Goal: Task Accomplishment & Management: Complete application form

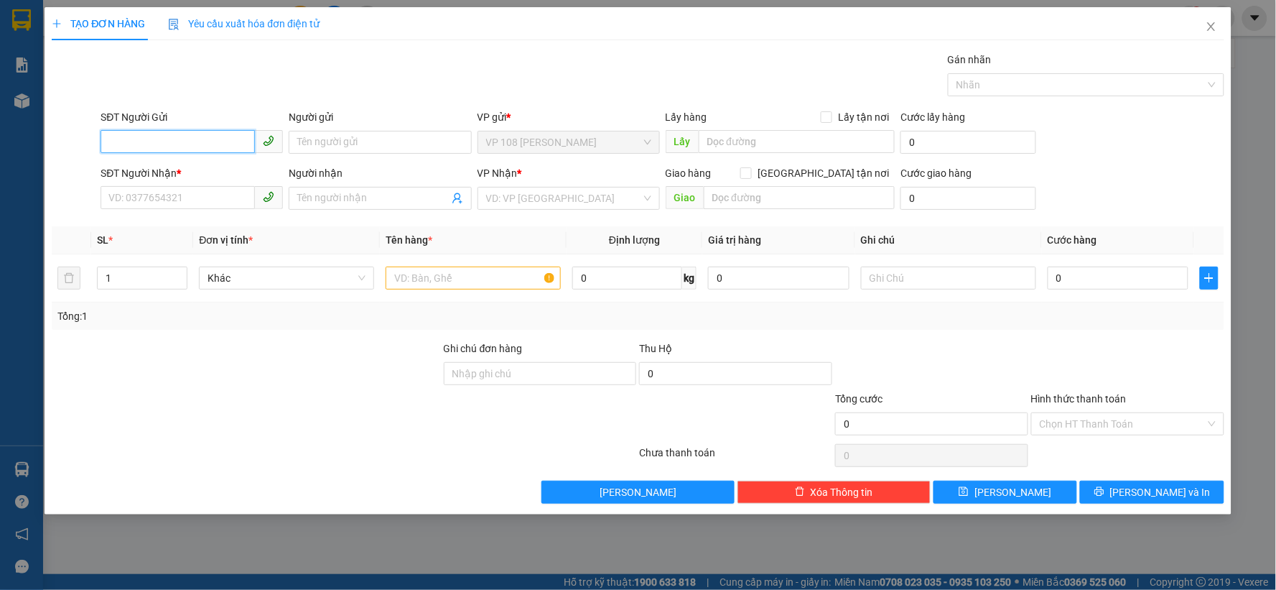
click at [183, 144] on input "SĐT Người Gửi" at bounding box center [178, 141] width 154 height 23
type input "0345808001"
click at [367, 144] on input "Người gửi" at bounding box center [380, 142] width 182 height 23
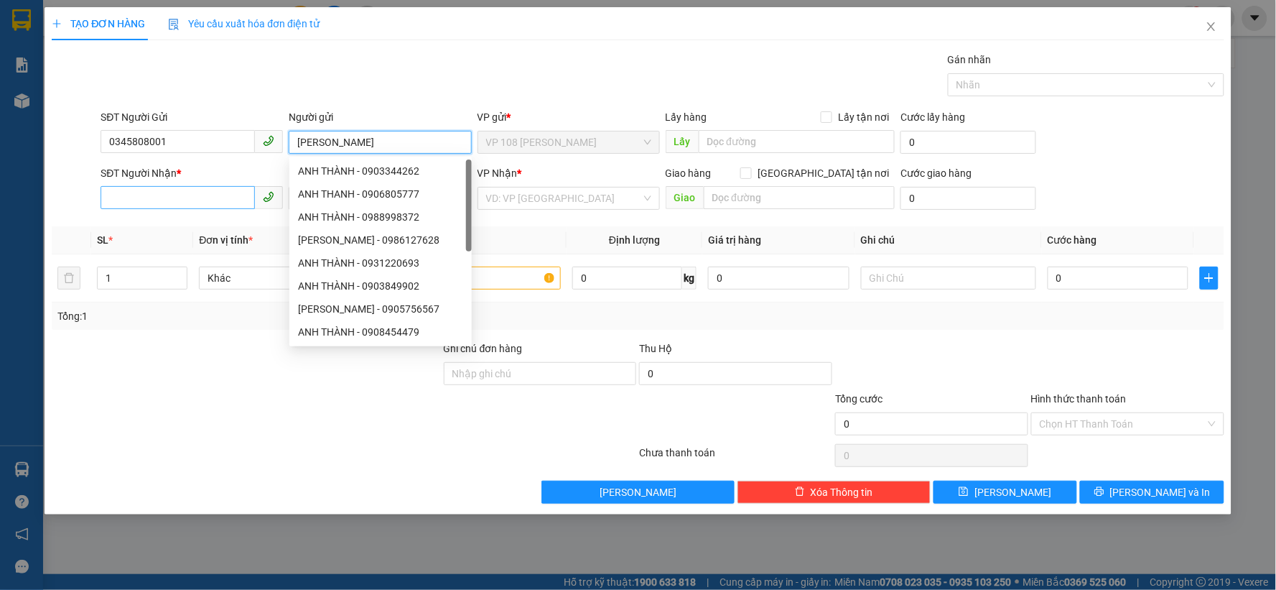
type input "[PERSON_NAME]"
click at [223, 200] on input "SĐT Người Nhận *" at bounding box center [178, 197] width 154 height 23
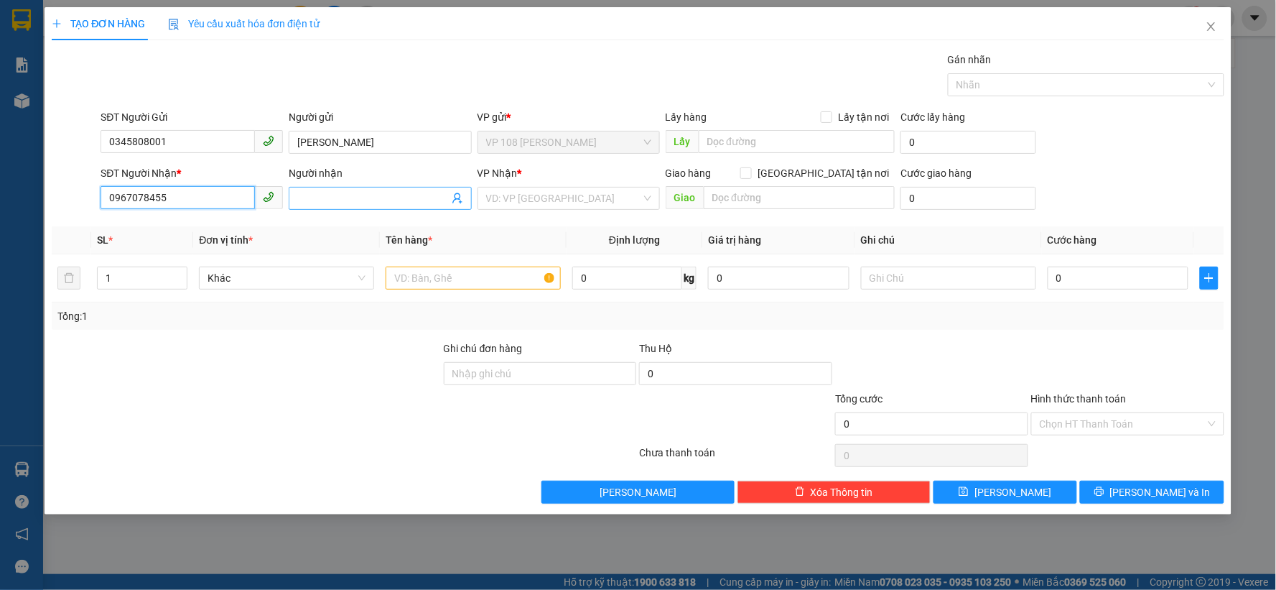
type input "0967078455"
click at [346, 197] on input "Người nhận" at bounding box center [372, 198] width 151 height 16
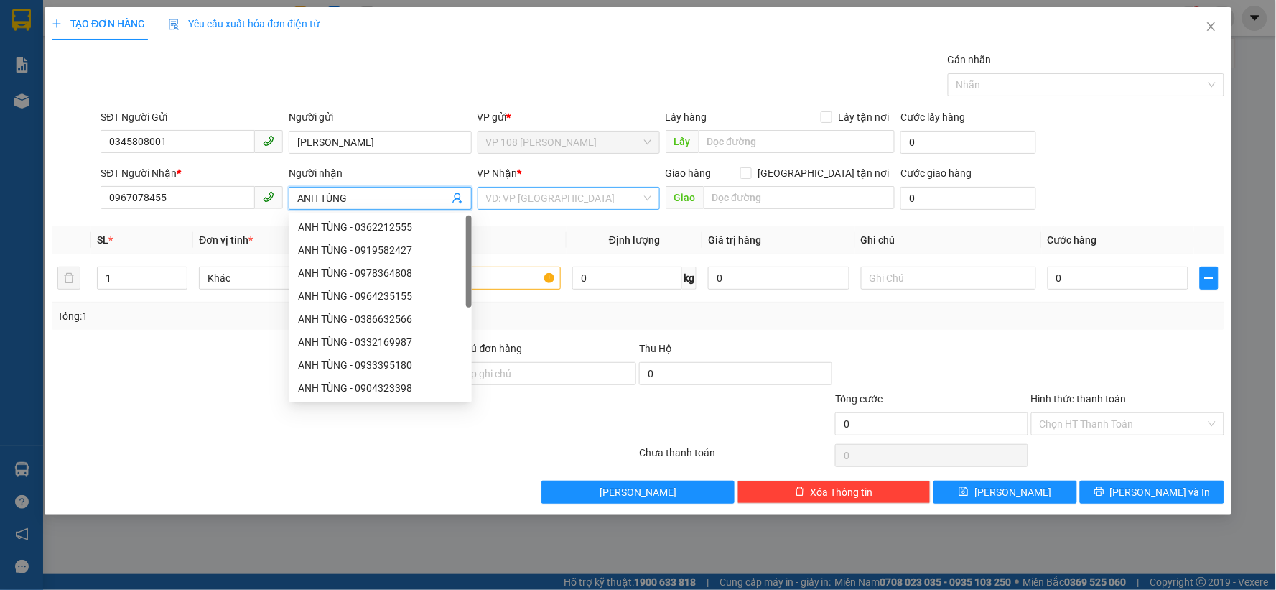
type input "ANH TÙNG"
click at [562, 189] on input "search" at bounding box center [563, 198] width 155 height 22
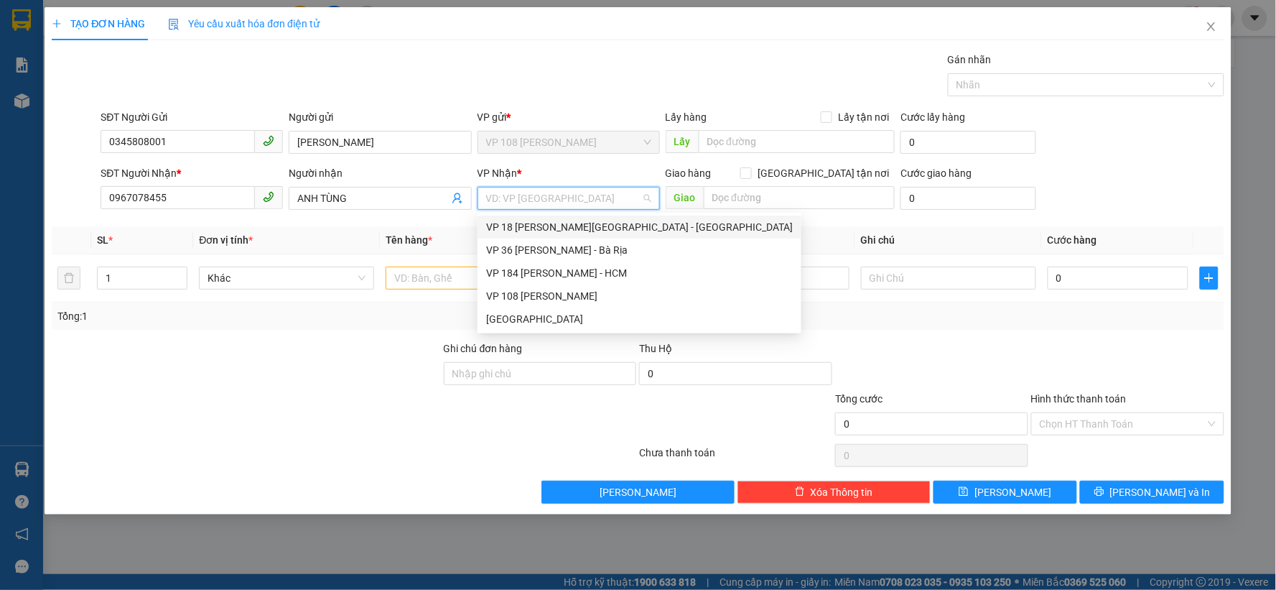
click at [542, 230] on div "VP 18 [PERSON_NAME][GEOGRAPHIC_DATA] - [GEOGRAPHIC_DATA]" at bounding box center [639, 227] width 307 height 16
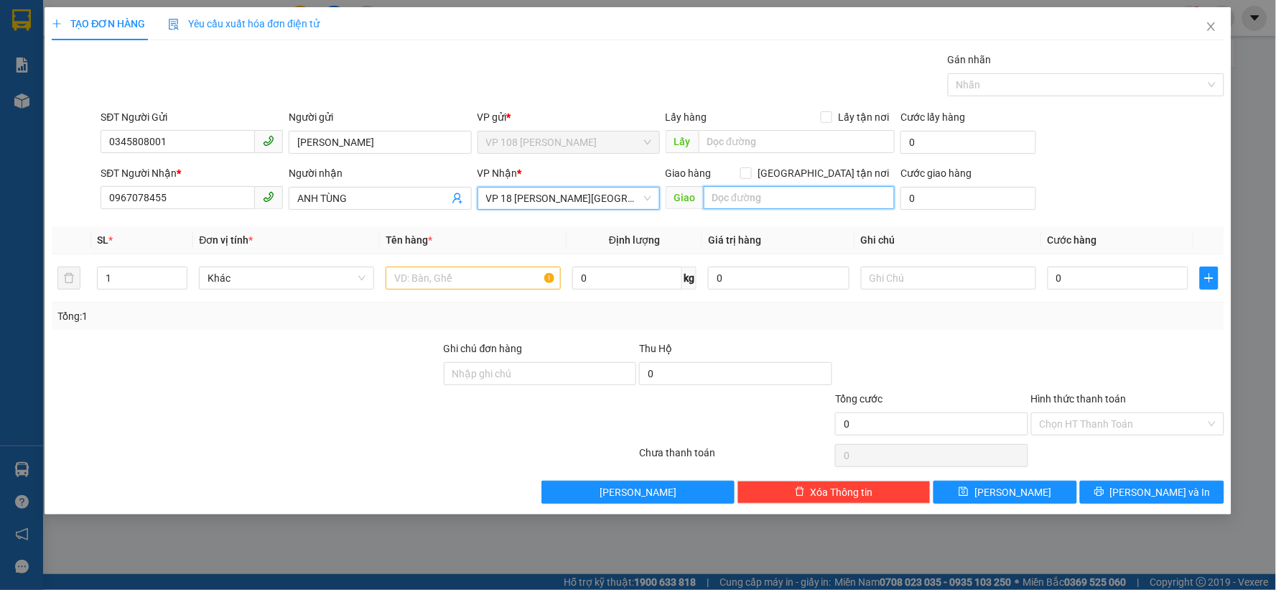
click at [763, 195] on input "text" at bounding box center [800, 197] width 192 height 23
type input "VPQ1"
click at [475, 280] on input "text" at bounding box center [473, 277] width 175 height 23
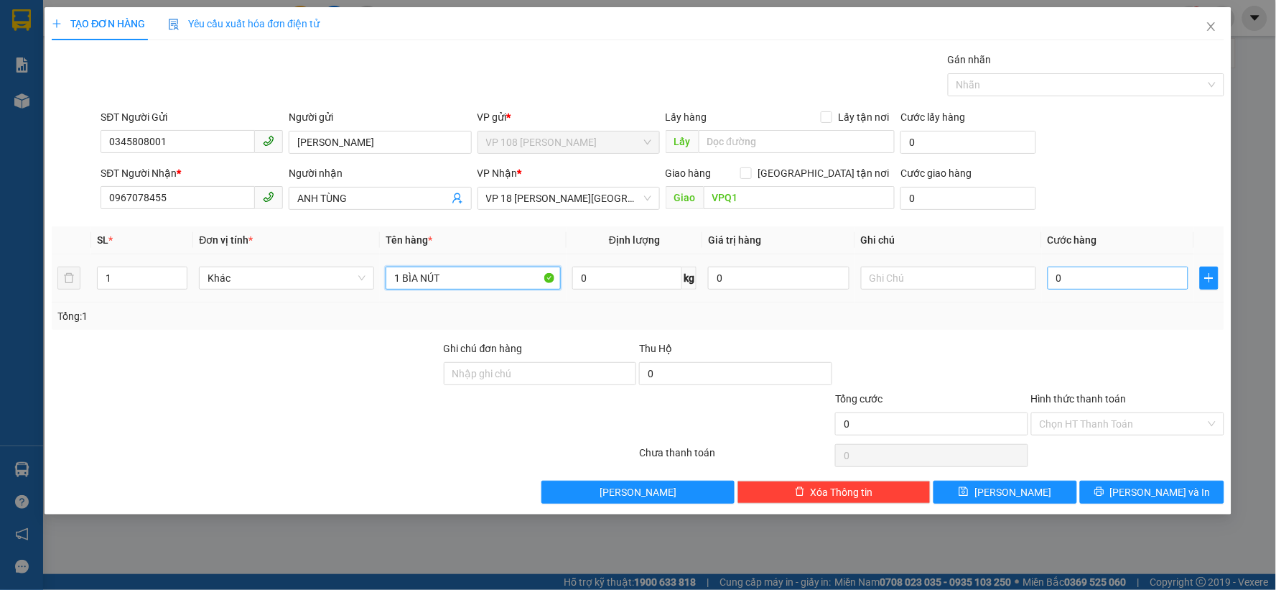
type input "1 BÌA NÚT"
click at [1117, 271] on input "0" at bounding box center [1118, 277] width 141 height 23
type input "2"
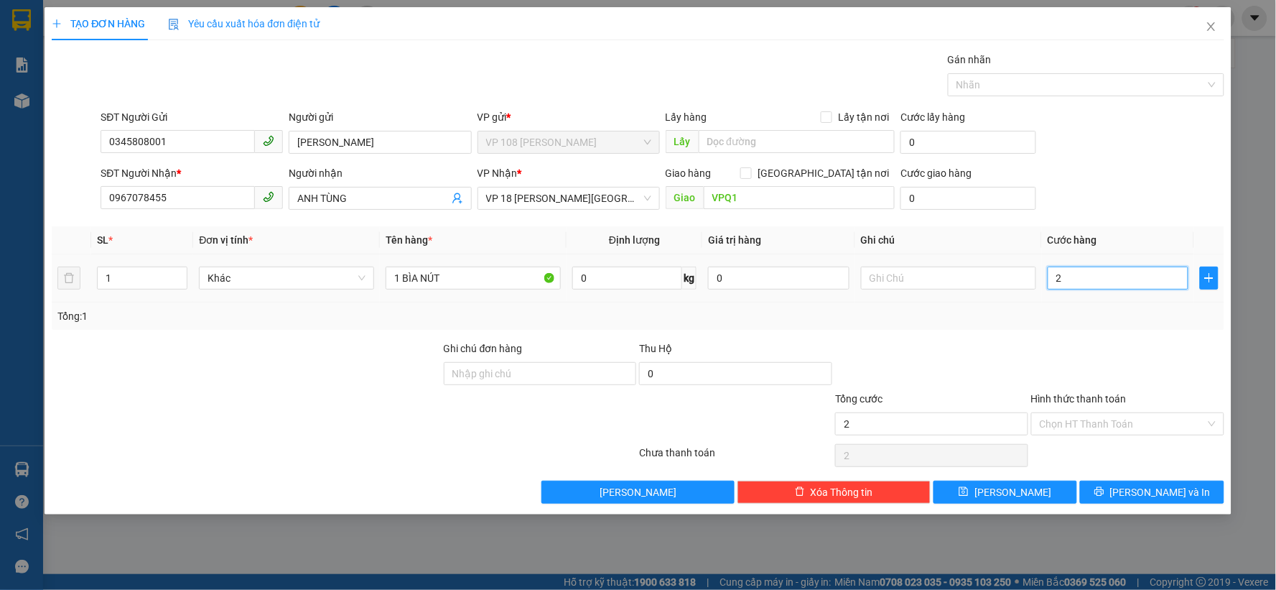
type input "20"
type input "200"
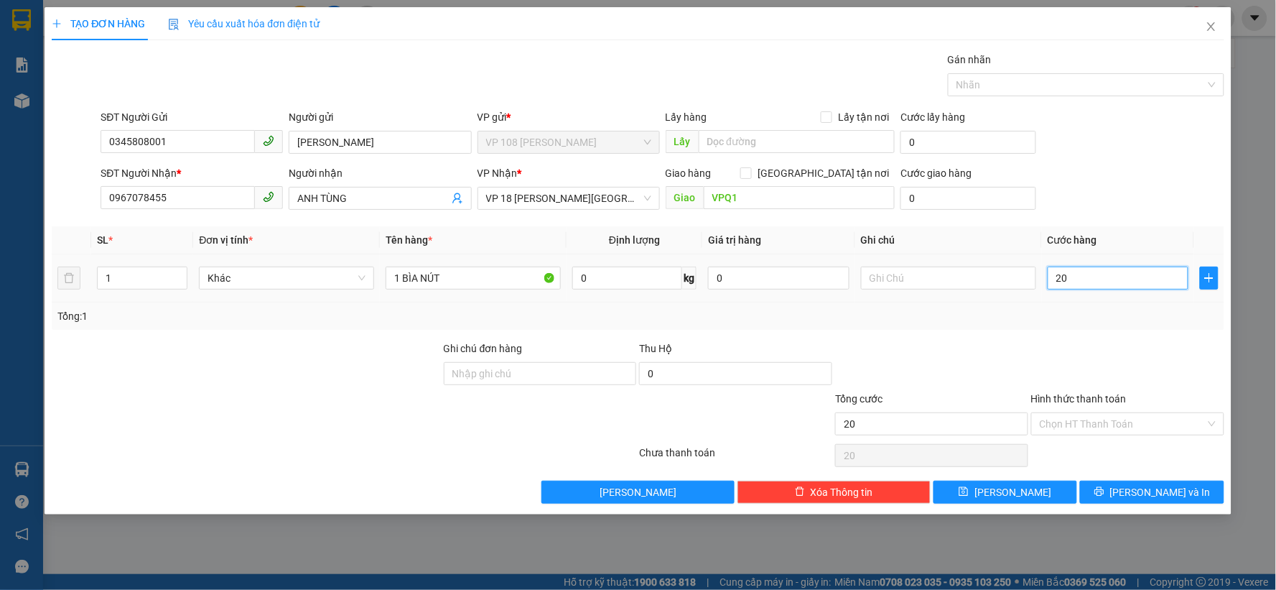
type input "200"
type input "2.000"
type input "20.000"
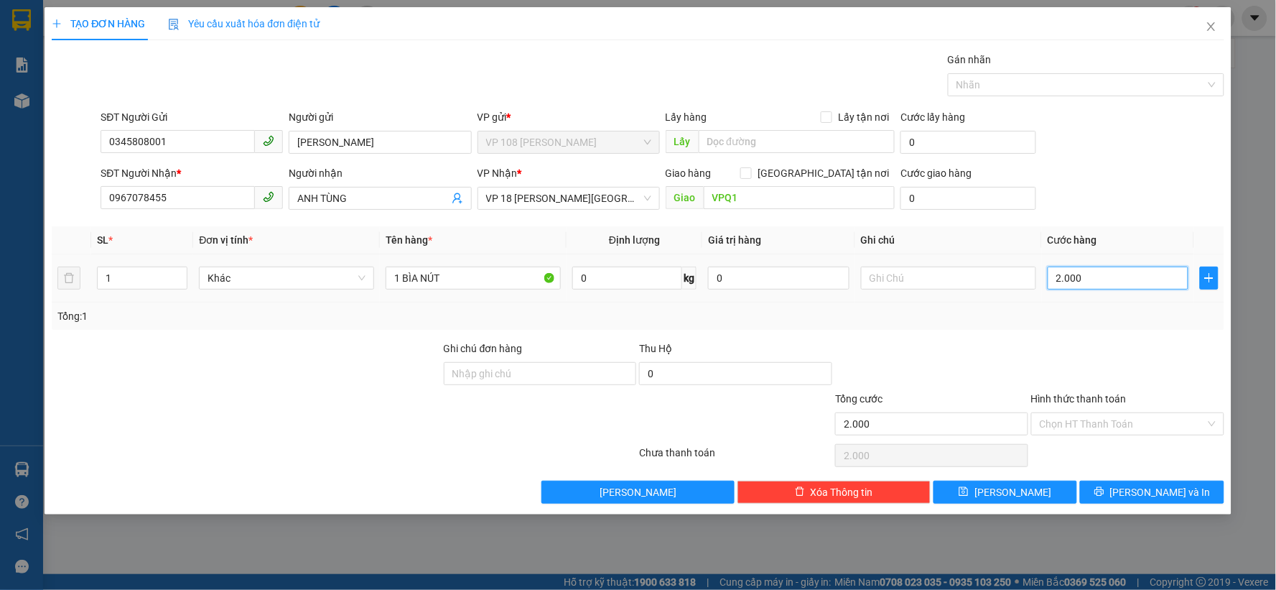
type input "20.000"
click at [1201, 494] on button "[PERSON_NAME] và In" at bounding box center [1152, 491] width 144 height 23
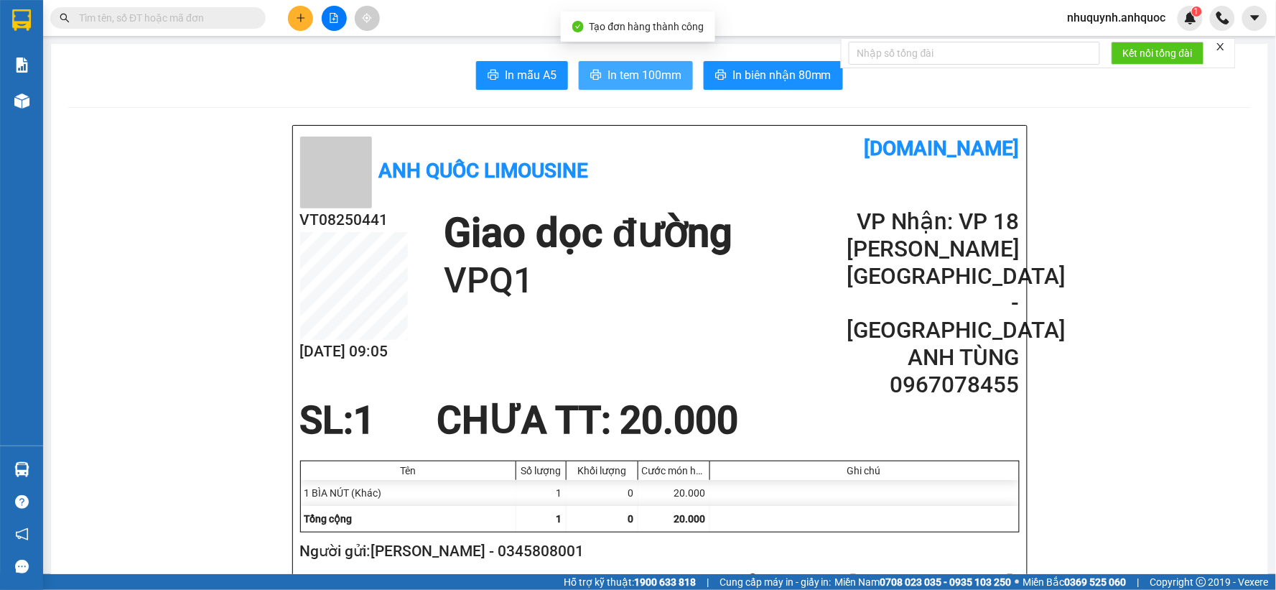
click at [643, 70] on span "In tem 100mm" at bounding box center [645, 75] width 74 height 18
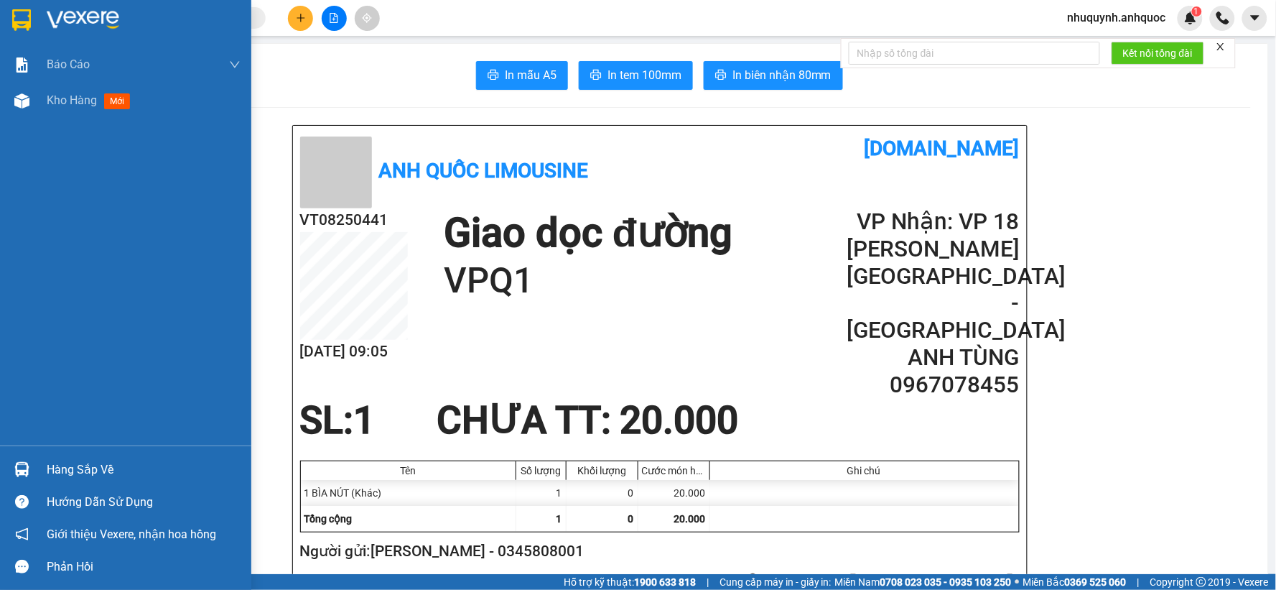
click at [38, 11] on div at bounding box center [125, 23] width 251 height 47
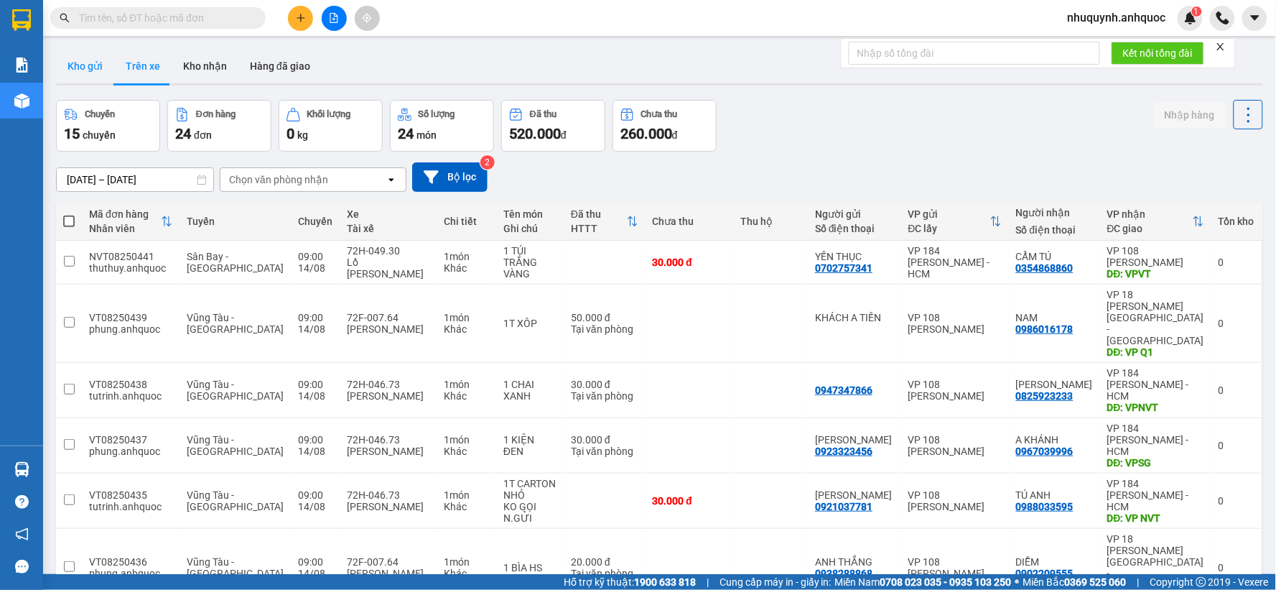
click at [75, 61] on button "Kho gửi" at bounding box center [85, 66] width 58 height 34
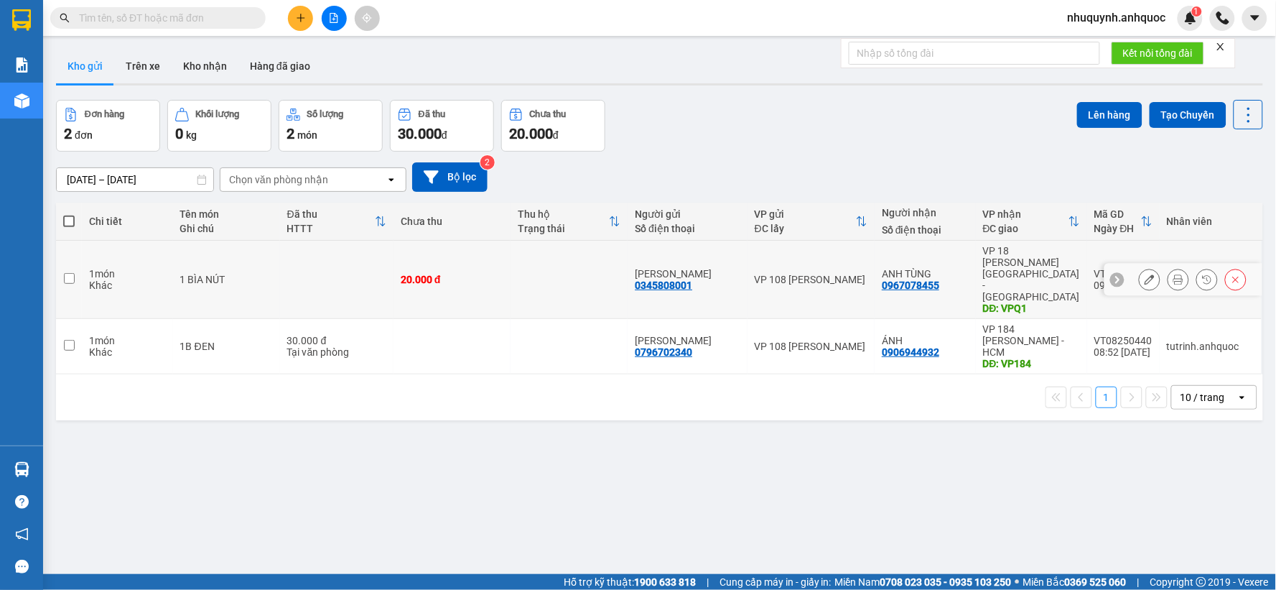
click at [356, 261] on td at bounding box center [336, 280] width 113 height 78
checkbox input "true"
